Goal: Navigation & Orientation: Find specific page/section

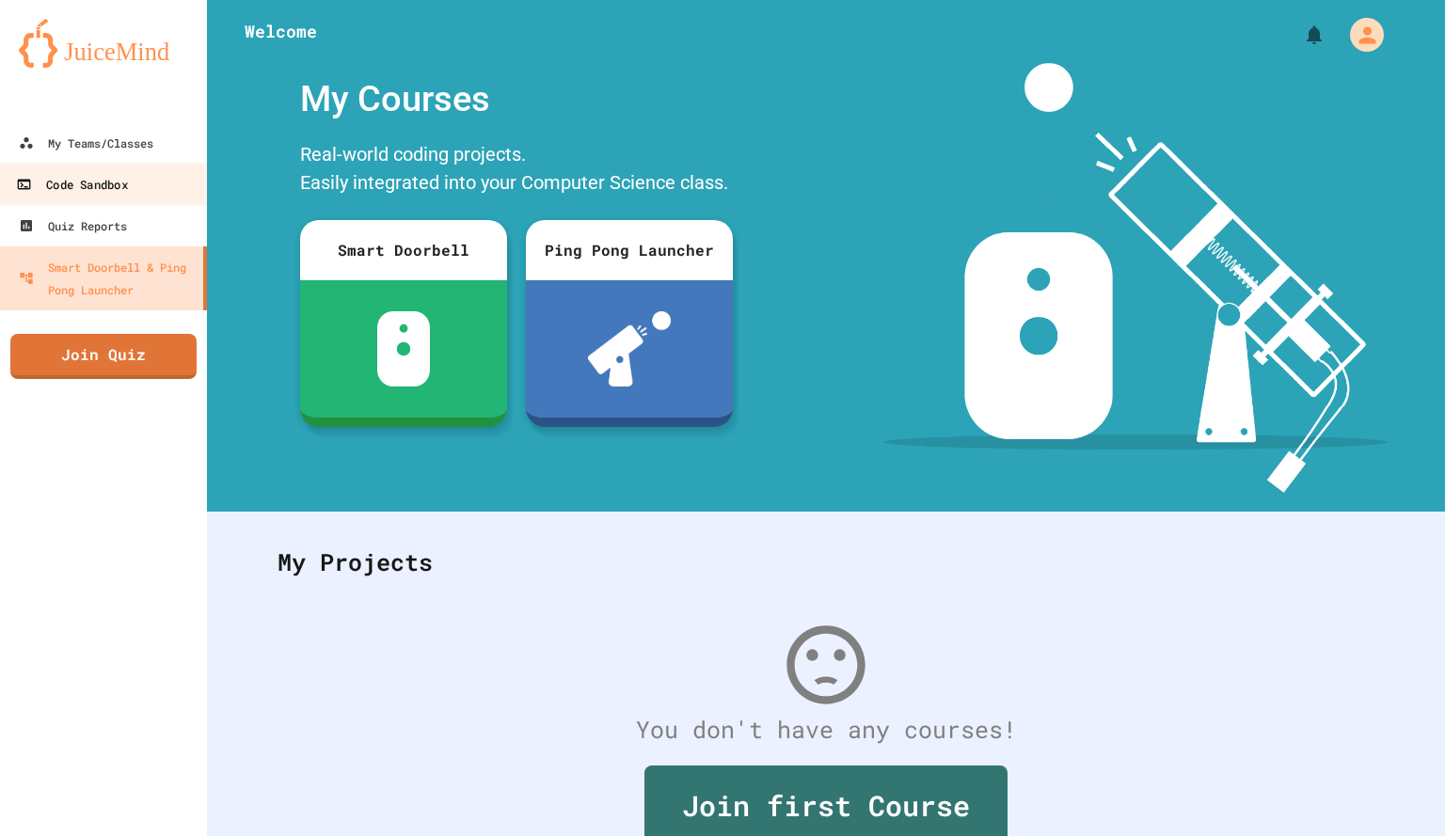
click at [126, 177] on div "Code Sandbox" at bounding box center [71, 185] width 111 height 24
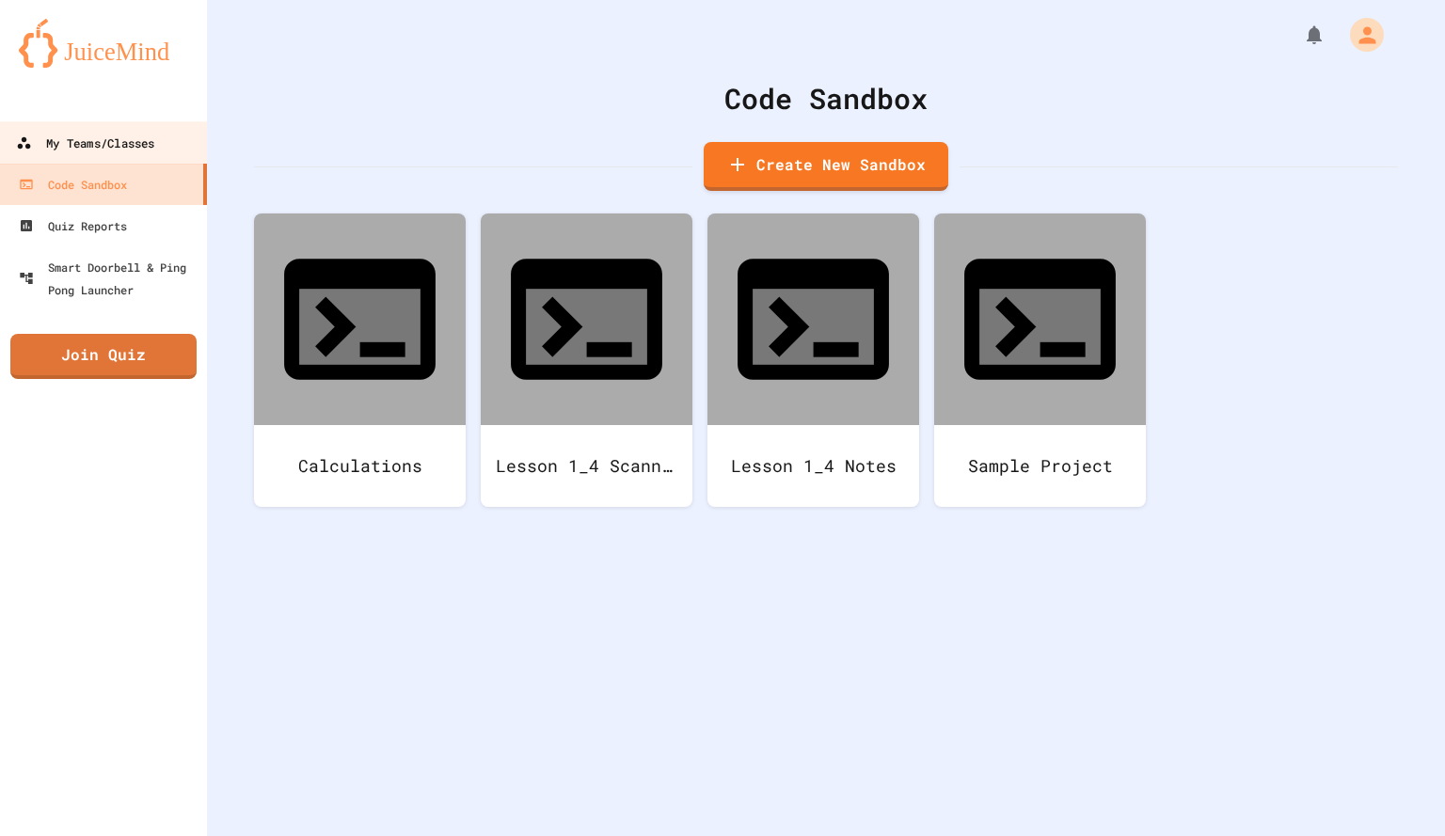
click at [128, 135] on div "My Teams/Classes" at bounding box center [85, 144] width 138 height 24
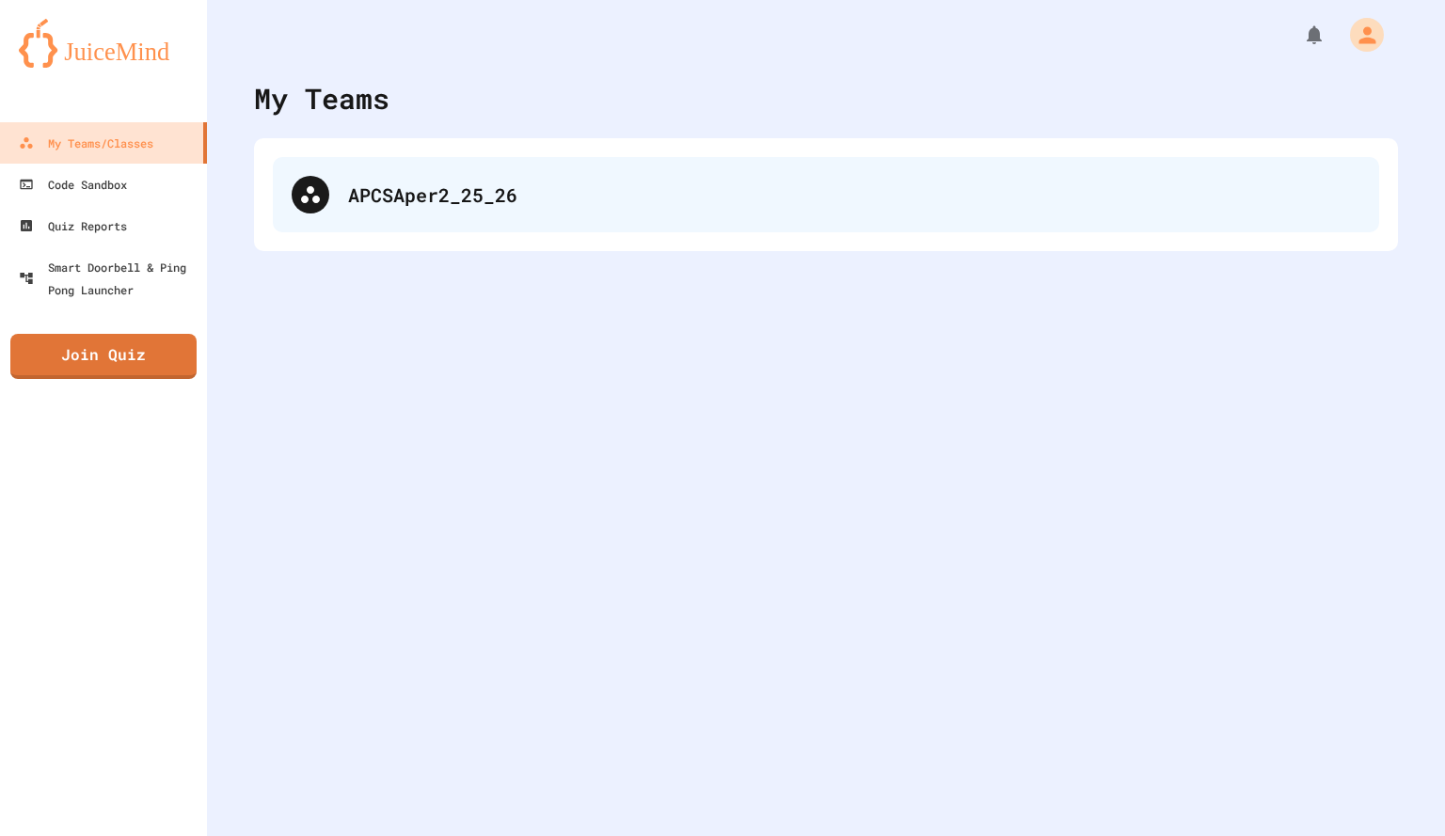
click at [335, 186] on div "APCSAper2_25_26" at bounding box center [826, 194] width 1106 height 75
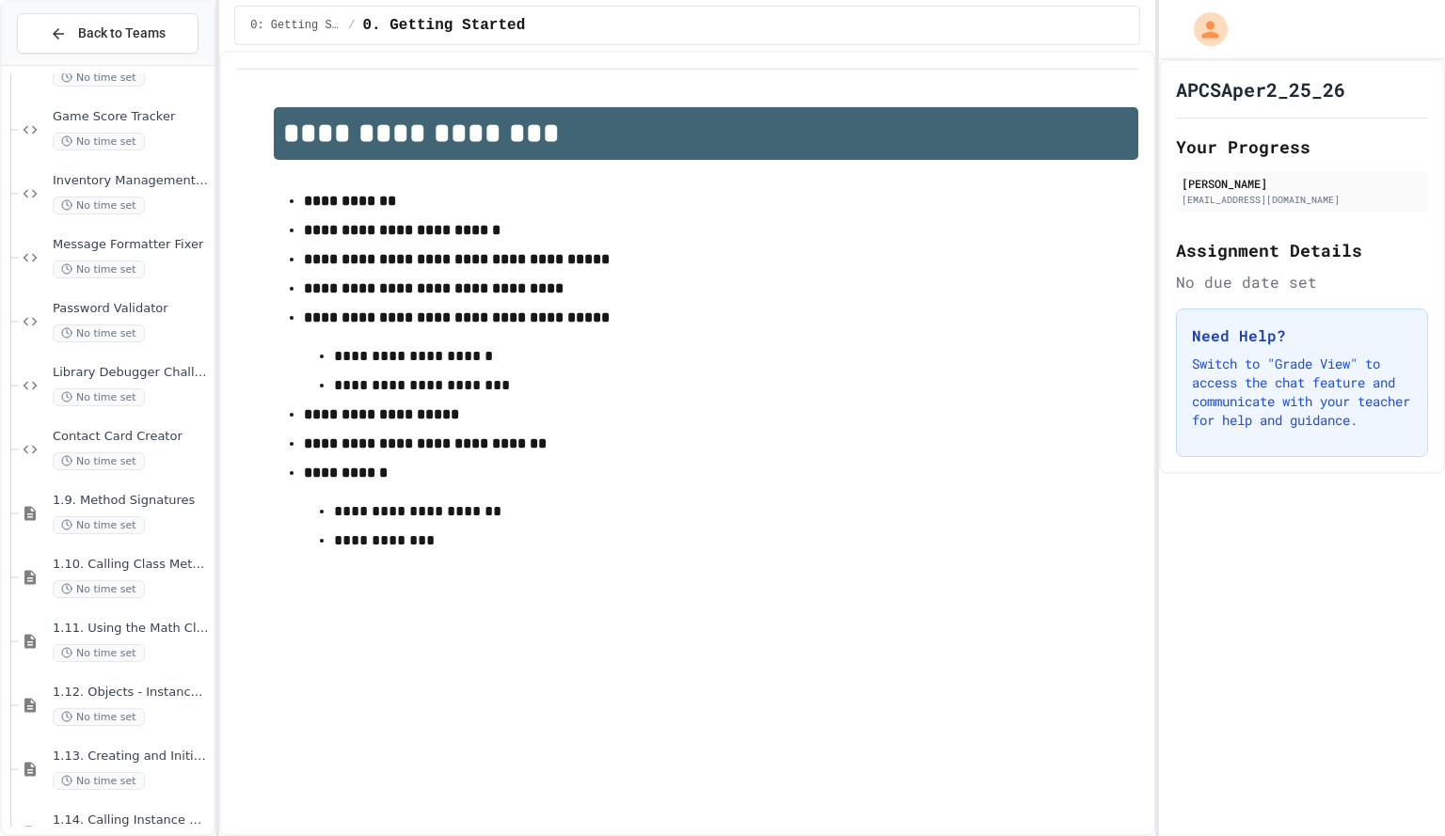
scroll to position [2212, 0]
